Goal: Transaction & Acquisition: Purchase product/service

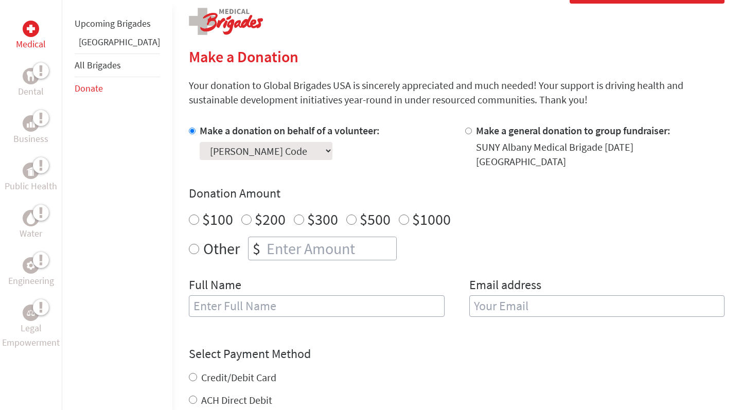
scroll to position [262, 0]
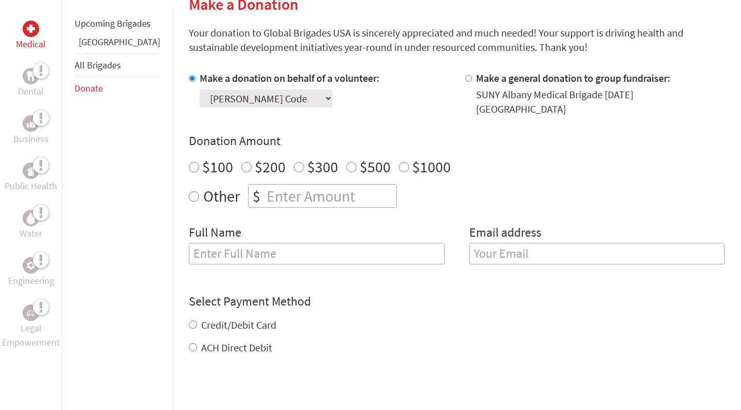
radio input "true"
click at [304, 185] on input "number" at bounding box center [331, 196] width 132 height 23
type input "1500"
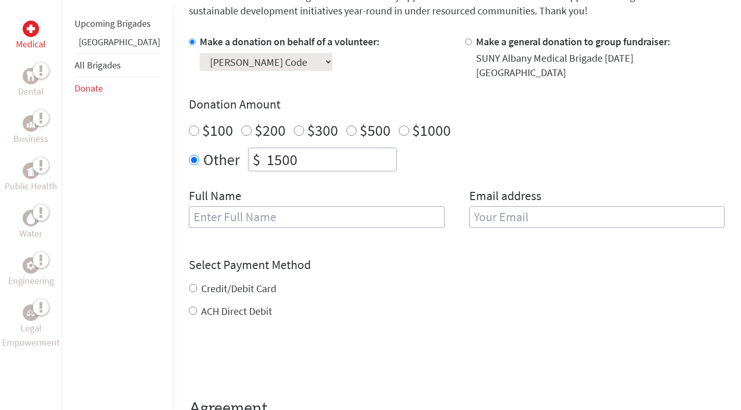
scroll to position [317, 0]
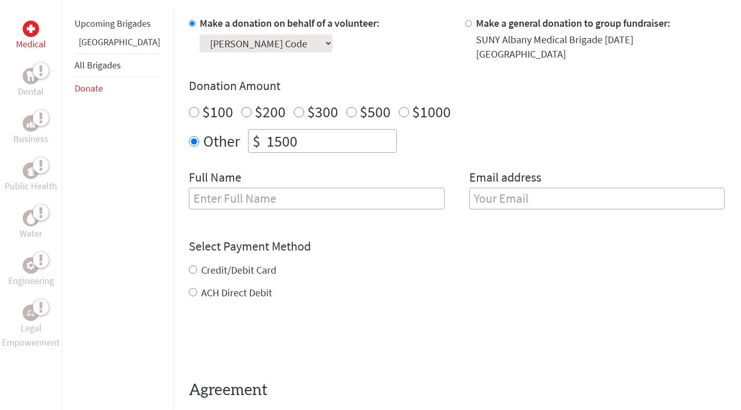
click at [189, 266] on input "Credit/Debit Card" at bounding box center [193, 270] width 8 height 8
radio input "true"
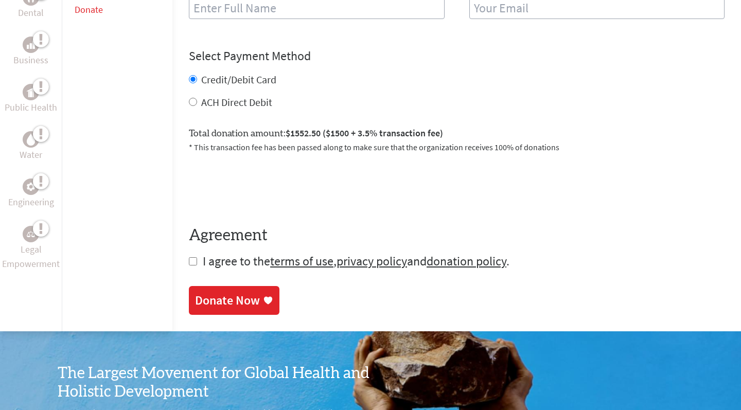
scroll to position [523, 0]
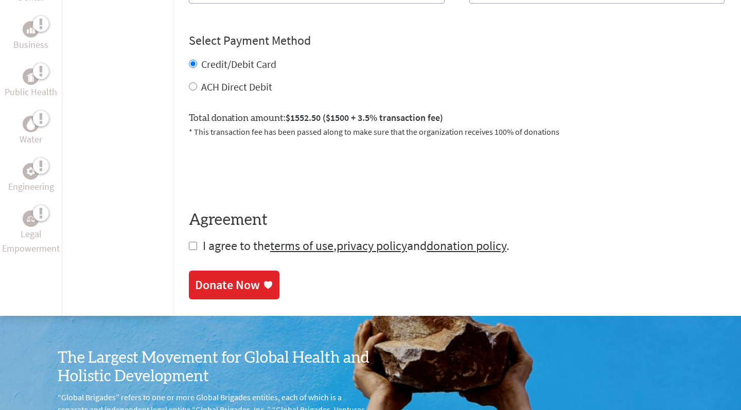
click at [189, 242] on input "checkbox" at bounding box center [193, 246] width 8 height 8
checkbox input "true"
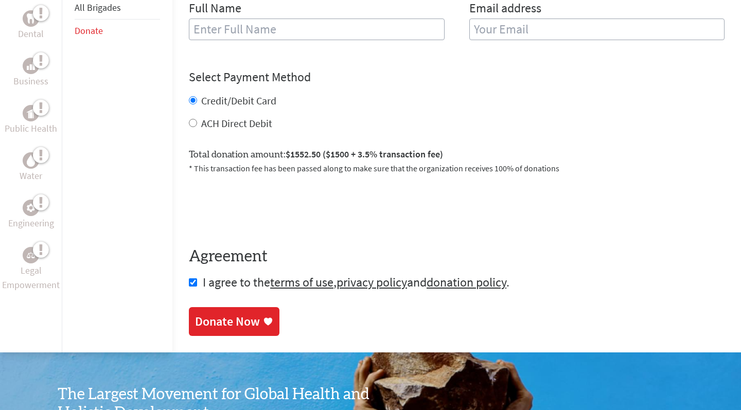
scroll to position [528, 0]
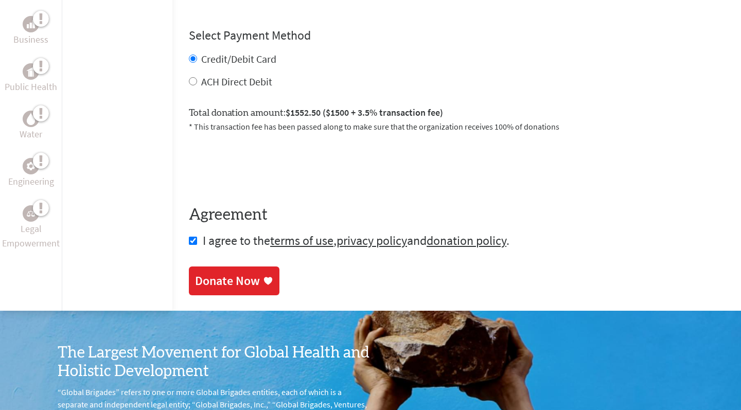
click at [216, 273] on div "Donate Now" at bounding box center [227, 281] width 65 height 16
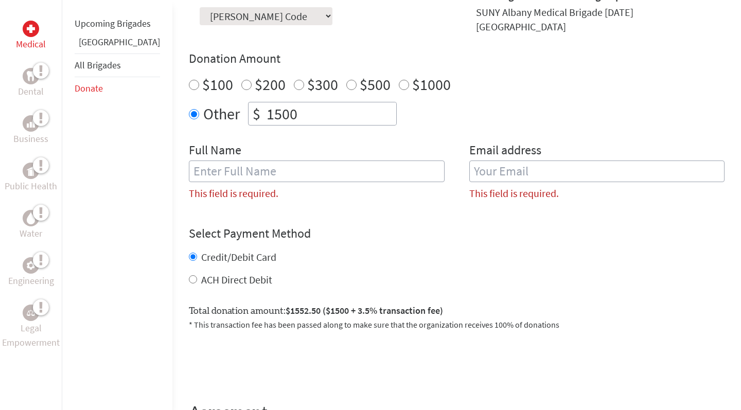
scroll to position [333, 0]
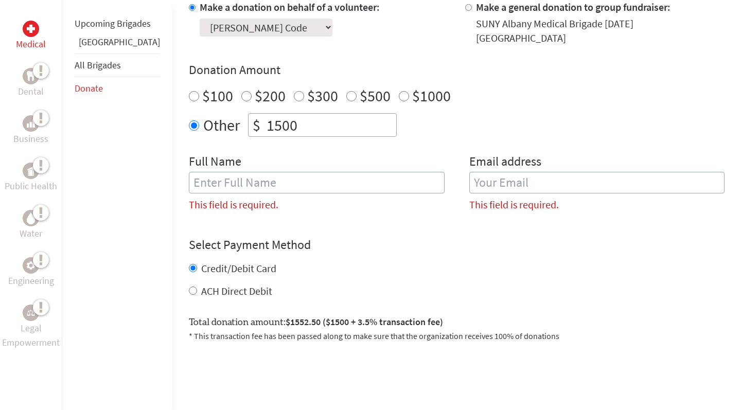
click at [258, 183] on div "Full Name This field is required." at bounding box center [317, 186] width 256 height 67
click at [249, 174] on input "text" at bounding box center [317, 183] width 256 height 22
type input "k"
type input "[PERSON_NAME] Code"
type input "[EMAIL_ADDRESS][DOMAIN_NAME]"
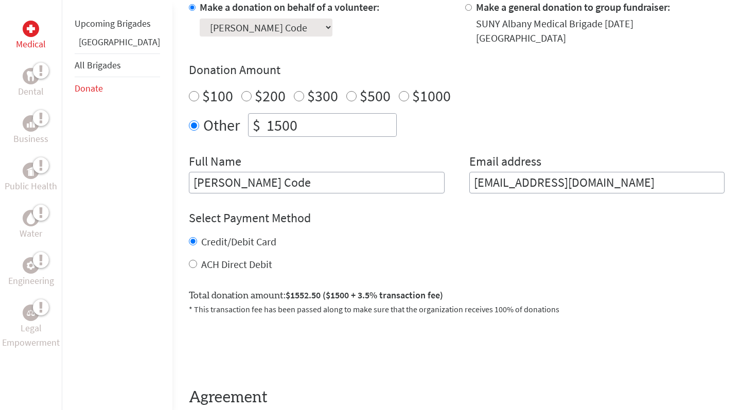
click at [542, 113] on div "Other $ 1500" at bounding box center [457, 125] width 536 height 24
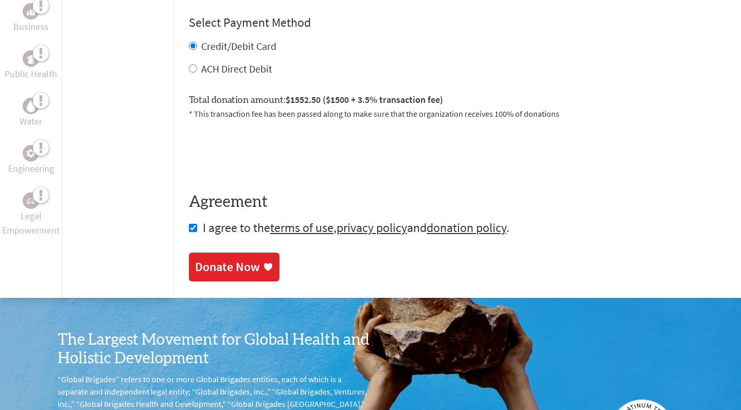
scroll to position [533, 0]
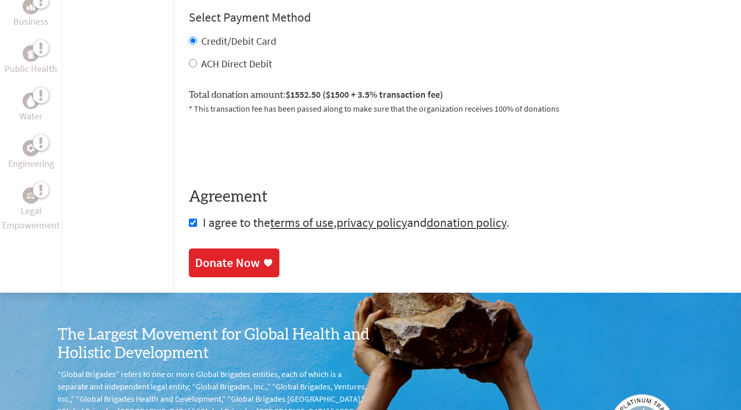
click at [227, 255] on div "Donate Now" at bounding box center [227, 263] width 65 height 16
